Goal: Task Accomplishment & Management: Manage account settings

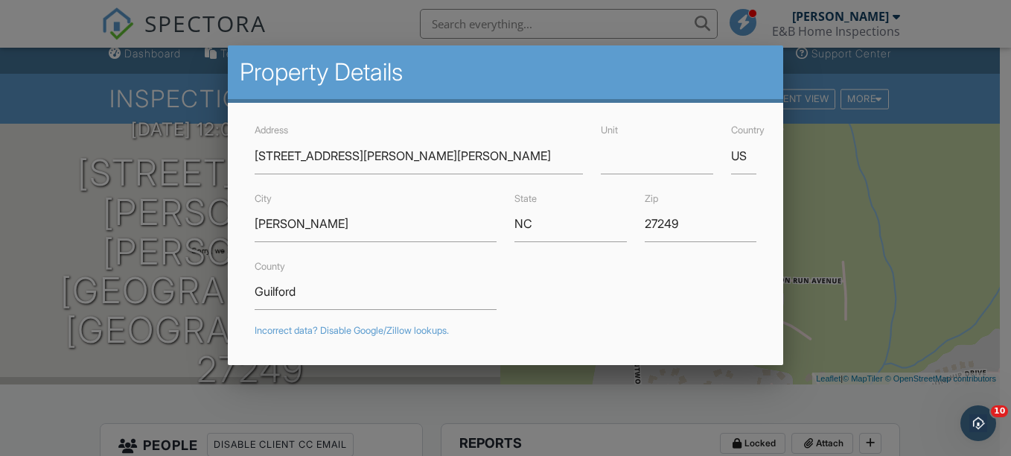
scroll to position [425, 0]
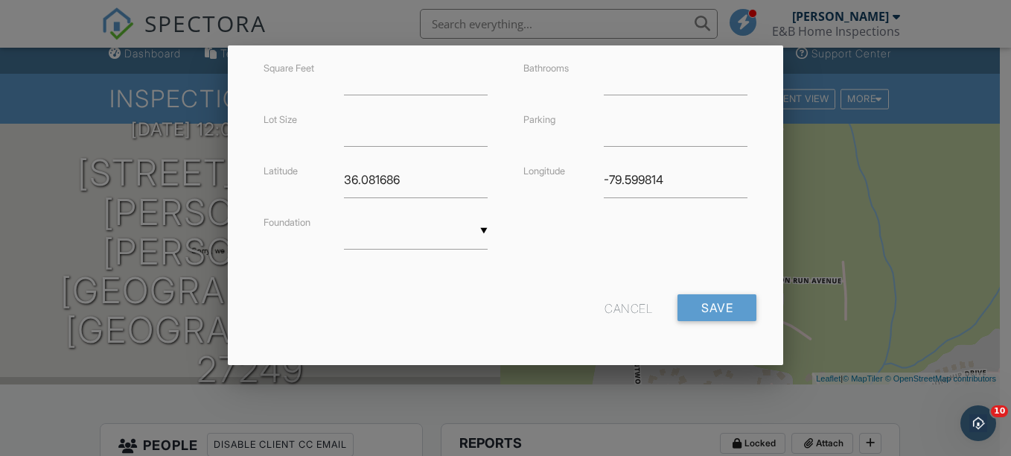
click at [56, 175] on div at bounding box center [505, 211] width 1011 height 570
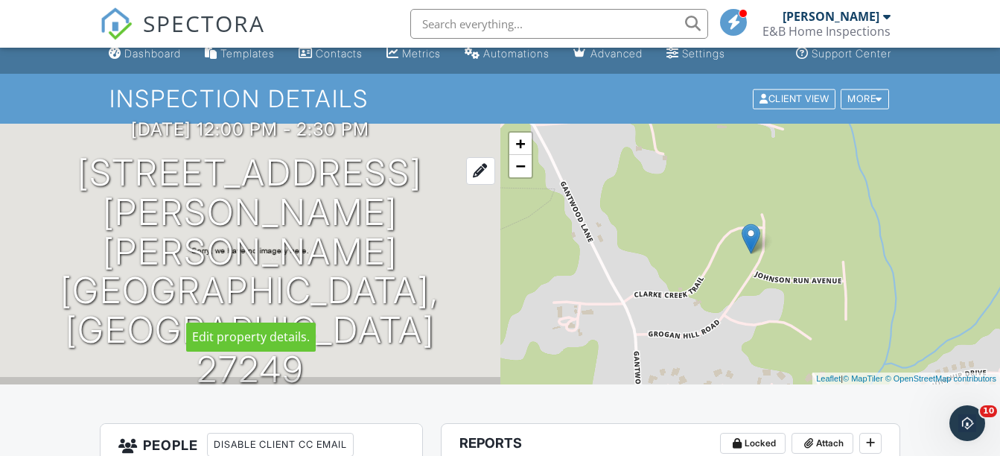
click at [272, 245] on h1 "6617 Grogan Hill Rd Gibsonville, NC 27249" at bounding box center [250, 271] width 453 height 236
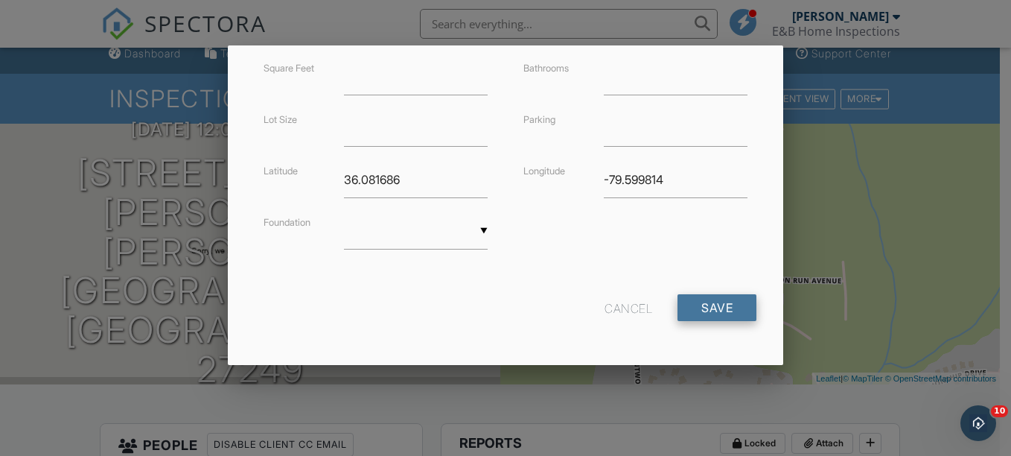
click at [722, 311] on input "Save" at bounding box center [717, 307] width 79 height 27
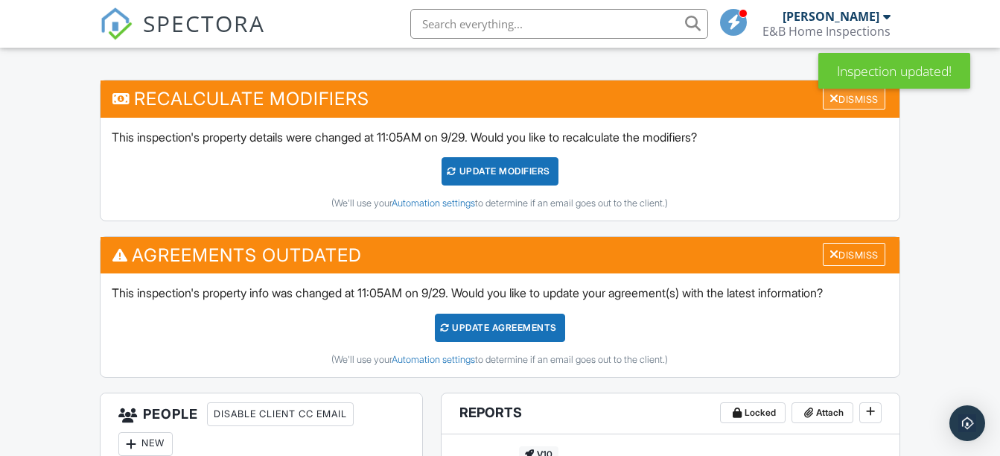
click at [838, 101] on div "Dismiss" at bounding box center [854, 98] width 63 height 23
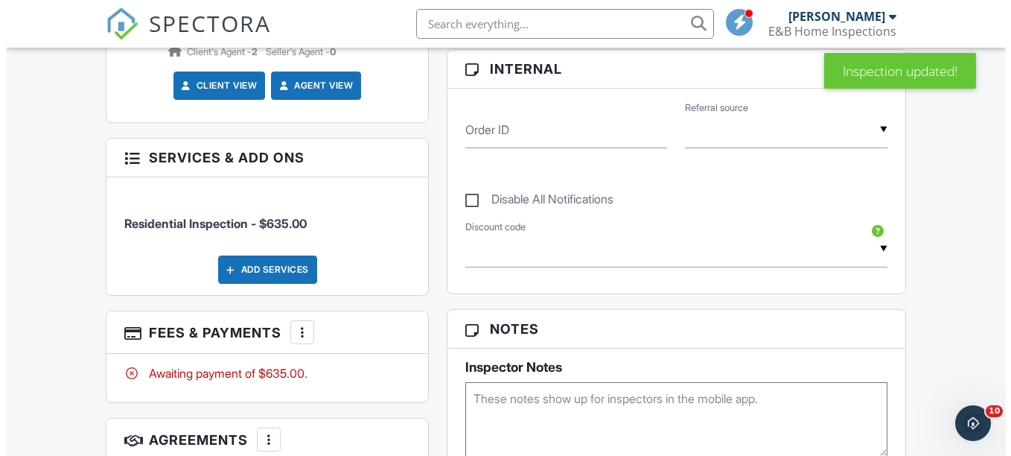
scroll to position [879, 0]
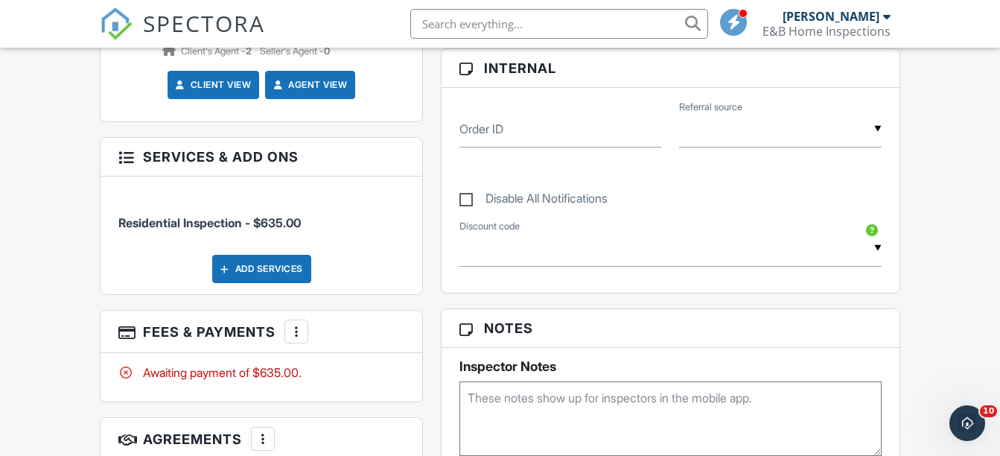
click at [299, 338] on div at bounding box center [296, 331] width 15 height 15
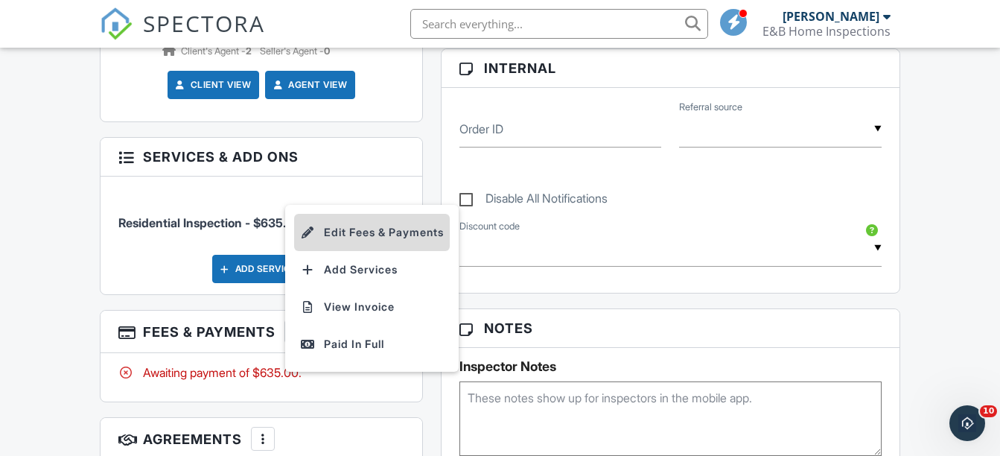
click at [337, 231] on li "Edit Fees & Payments" at bounding box center [372, 232] width 156 height 37
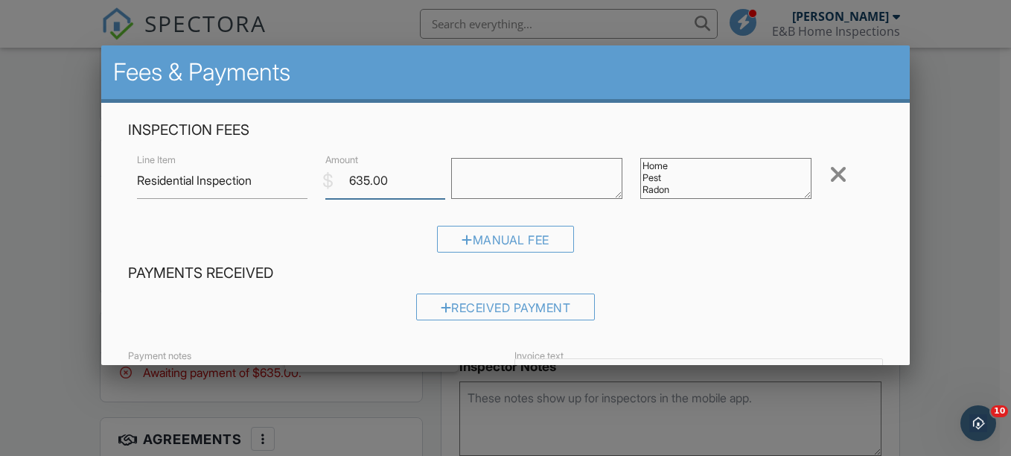
click at [368, 178] on input "635.00" at bounding box center [385, 180] width 120 height 36
type input "585.00"
click at [454, 162] on textarea at bounding box center [536, 178] width 171 height 41
type textarea "Military Discount $50"
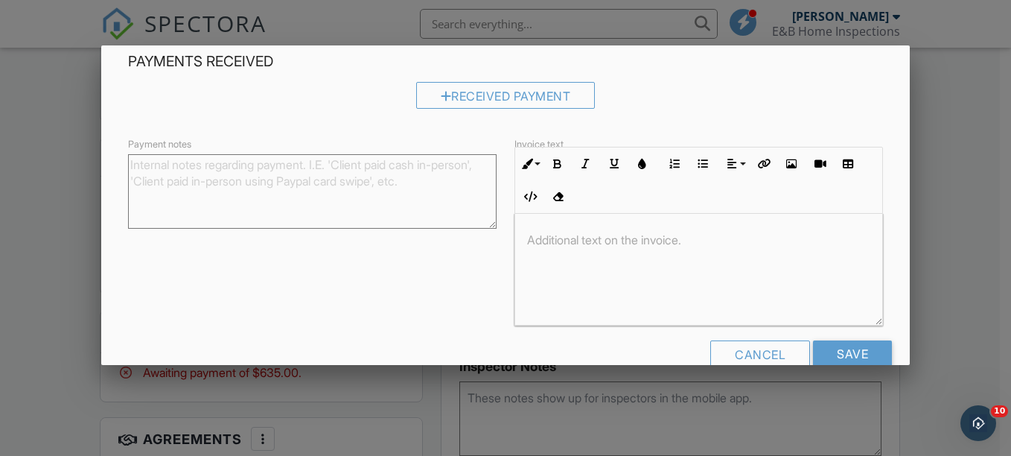
scroll to position [0, 0]
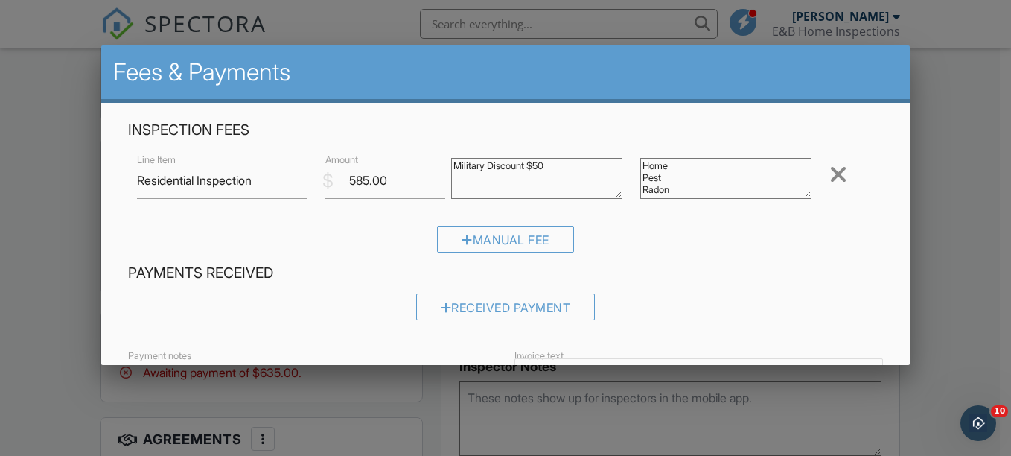
drag, startPoint x: 548, startPoint y: 163, endPoint x: 449, endPoint y: 160, distance: 99.1
click at [451, 160] on textarea at bounding box center [536, 178] width 171 height 41
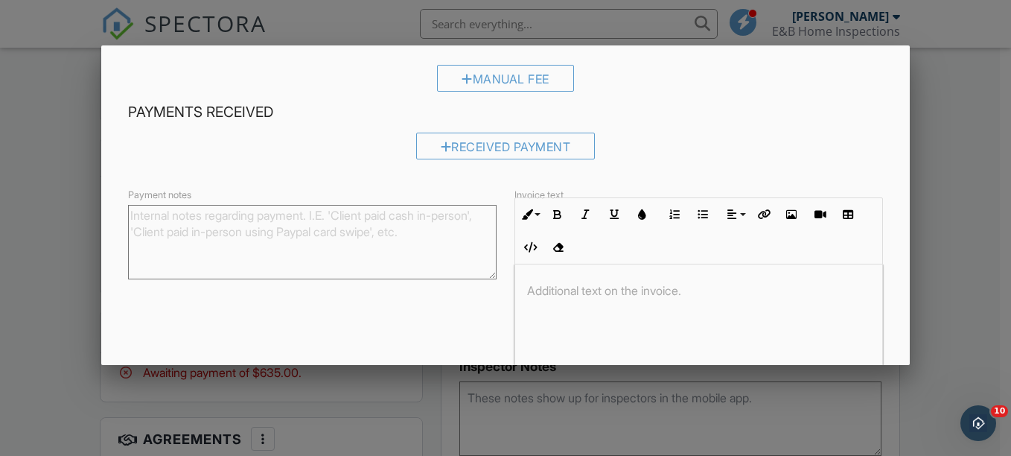
scroll to position [243, 0]
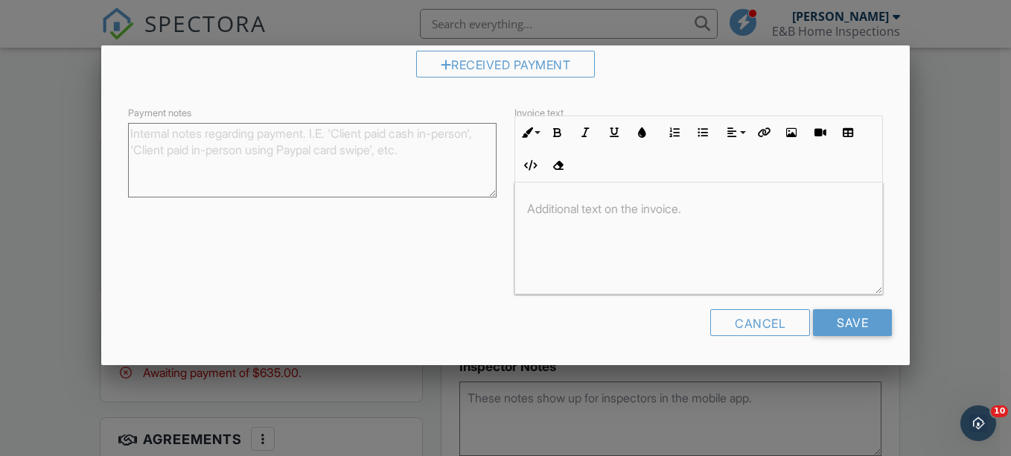
click at [593, 246] on div at bounding box center [698, 238] width 367 height 112
click at [838, 323] on input "Save" at bounding box center [852, 322] width 79 height 27
